Goal: Find specific page/section: Find specific page/section

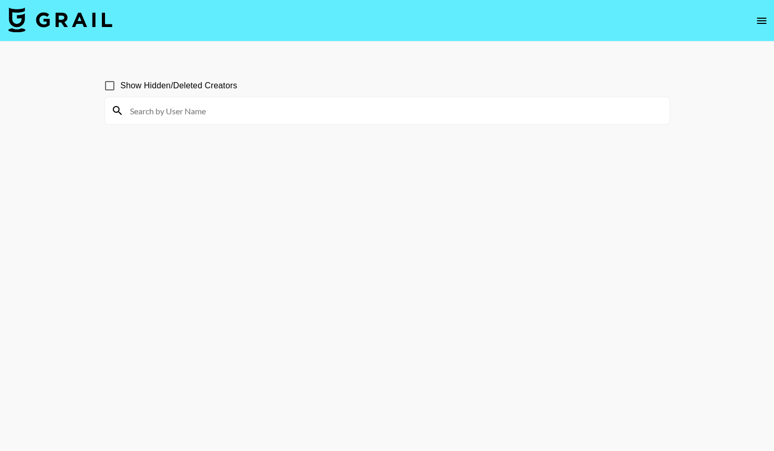
click at [251, 112] on input at bounding box center [394, 110] width 540 height 17
click at [220, 118] on input at bounding box center [394, 110] width 540 height 17
click at [206, 116] on input at bounding box center [394, 110] width 540 height 17
click at [242, 113] on input at bounding box center [394, 110] width 540 height 17
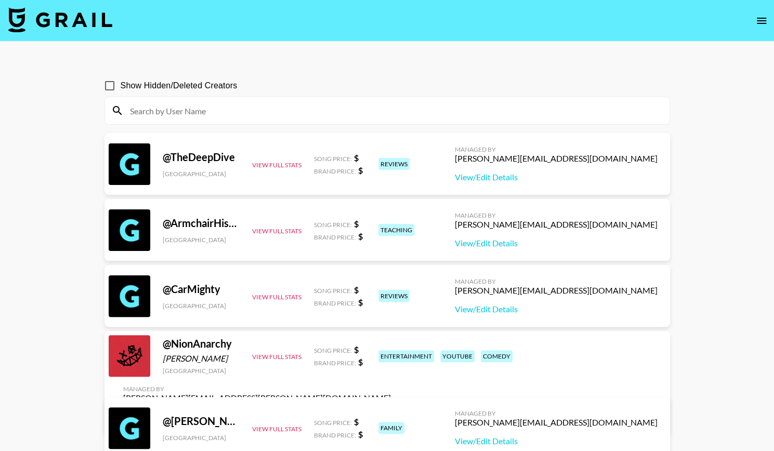
click at [370, 116] on input at bounding box center [394, 110] width 540 height 17
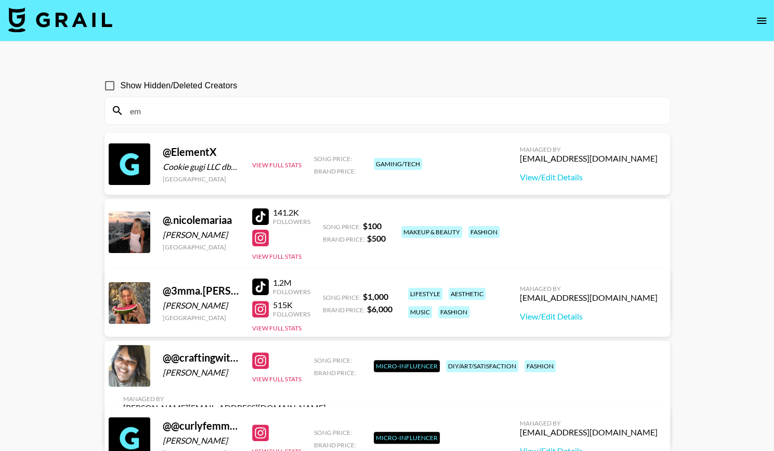
type input "em"
